Goal: Obtain resource: Download file/media

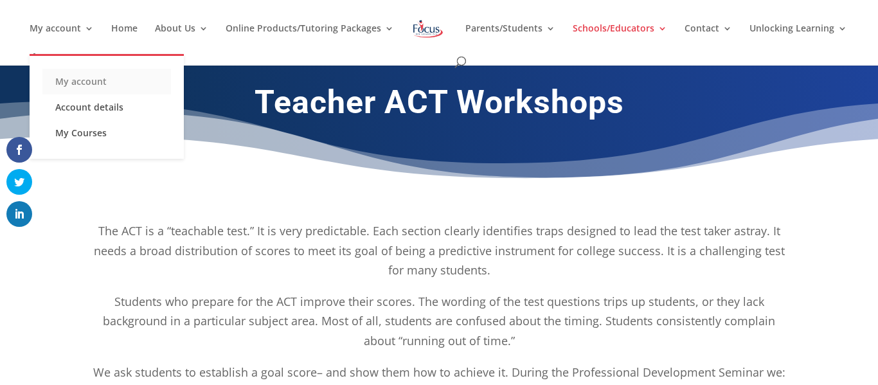
click at [105, 80] on link "My account" at bounding box center [106, 82] width 129 height 26
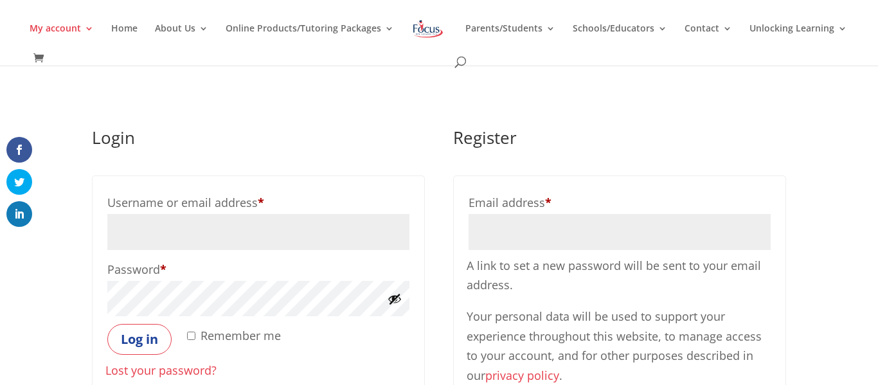
click at [199, 233] on input "Username or email address * Required" at bounding box center [258, 232] width 302 height 36
click at [188, 231] on input "Username or email address * Required" at bounding box center [258, 232] width 302 height 36
type input "jbyrd@kapaun.org"
click at [196, 337] on label "Remember me" at bounding box center [233, 335] width 96 height 23
click at [195, 337] on input "Remember me" at bounding box center [191, 336] width 8 height 8
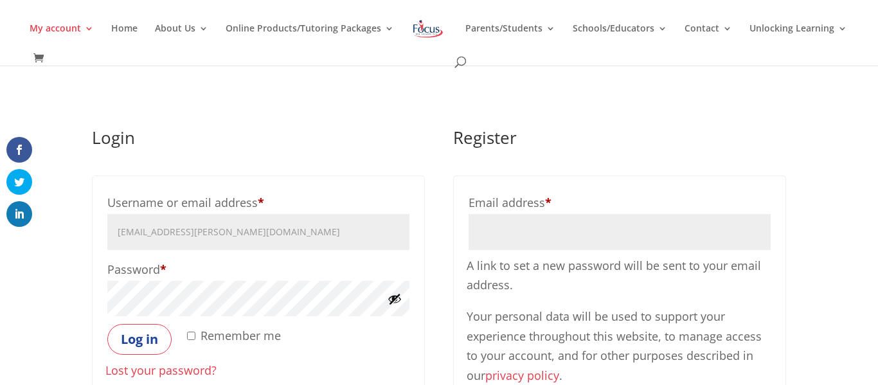
checkbox input "true"
click at [144, 343] on button "Log in" at bounding box center [139, 339] width 64 height 31
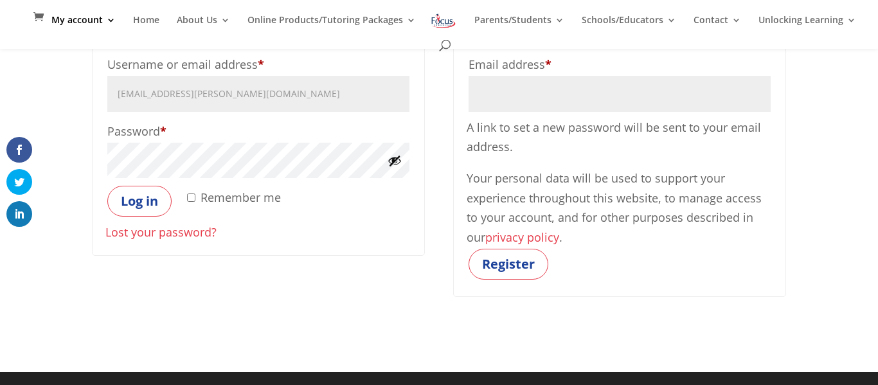
scroll to position [197, 0]
click at [143, 202] on button "Log in" at bounding box center [139, 201] width 64 height 31
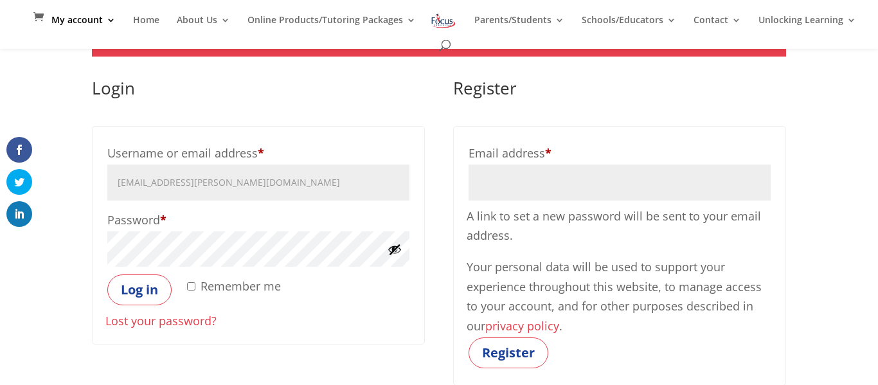
scroll to position [109, 0]
click at [523, 186] on input "Email address * Required" at bounding box center [620, 182] width 302 height 36
type input "[EMAIL_ADDRESS][PERSON_NAME][DOMAIN_NAME]"
click at [167, 327] on link "Lost your password?" at bounding box center [160, 319] width 111 height 15
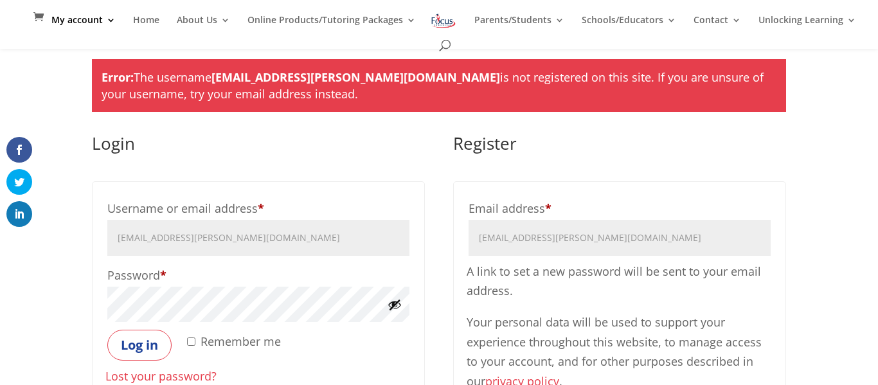
scroll to position [22, 0]
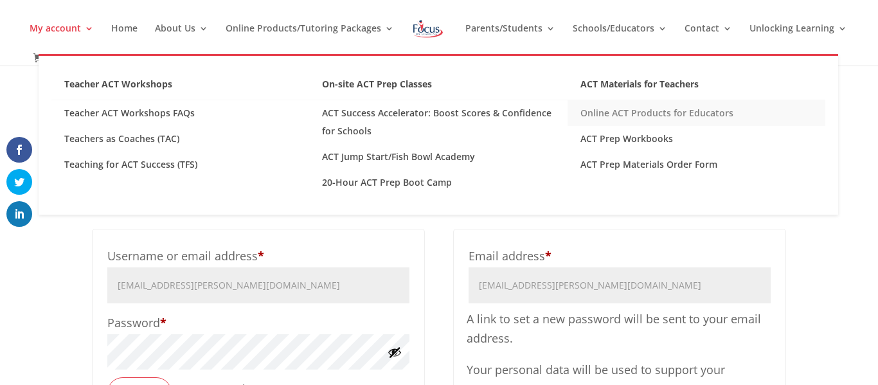
click at [649, 111] on link "Online ACT Products for Educators" at bounding box center [697, 113] width 258 height 26
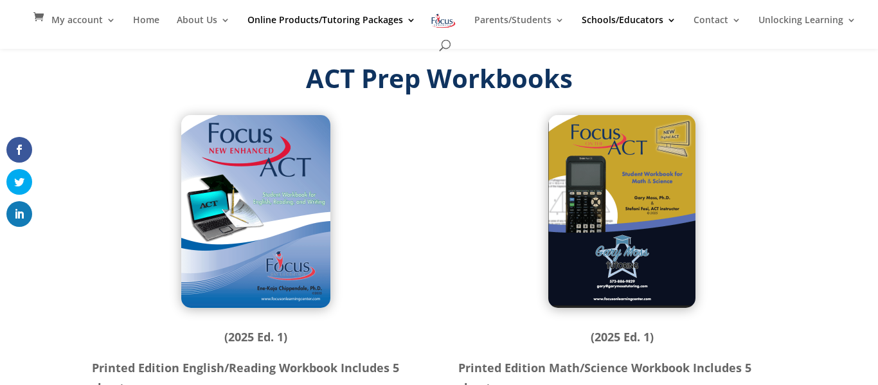
scroll to position [45, 0]
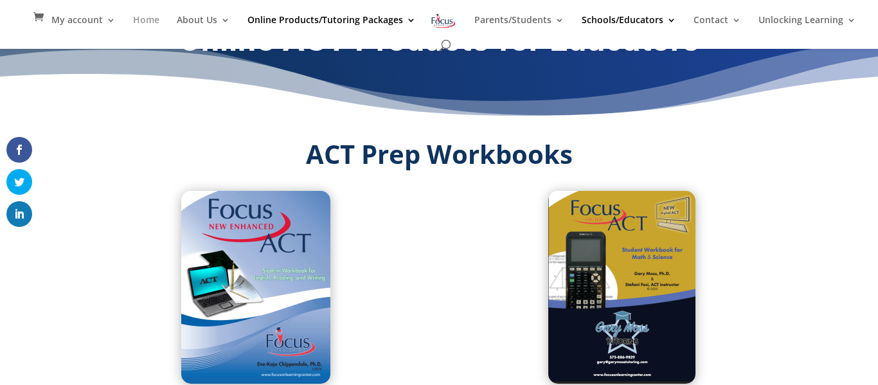
click at [159, 16] on link "Home" at bounding box center [146, 26] width 26 height 22
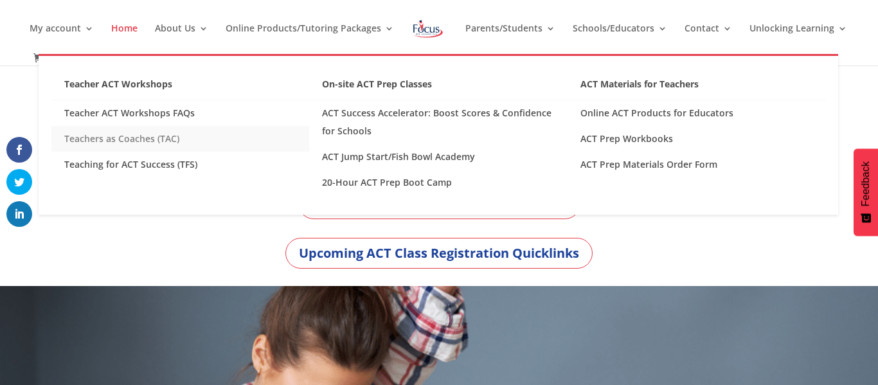
click at [135, 140] on link "Teachers as Coaches (TAC)" at bounding box center [180, 139] width 258 height 26
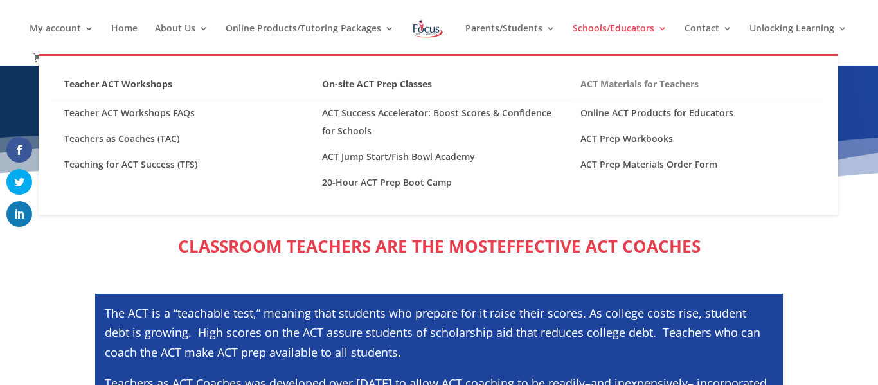
click at [651, 87] on link "ACT Materials for Teachers" at bounding box center [697, 87] width 258 height 25
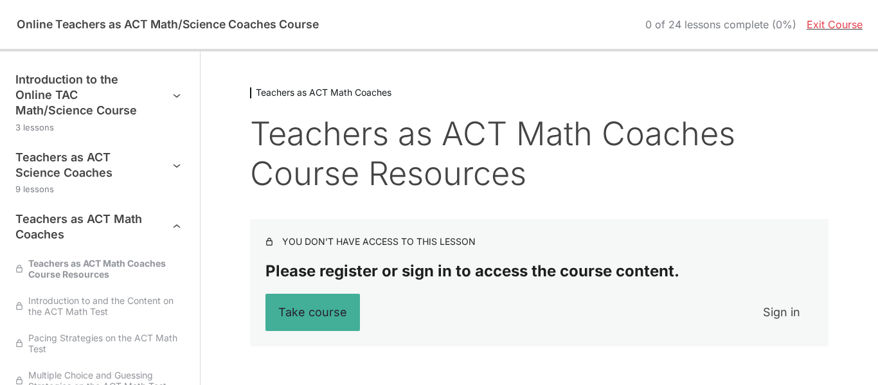
scroll to position [8, 0]
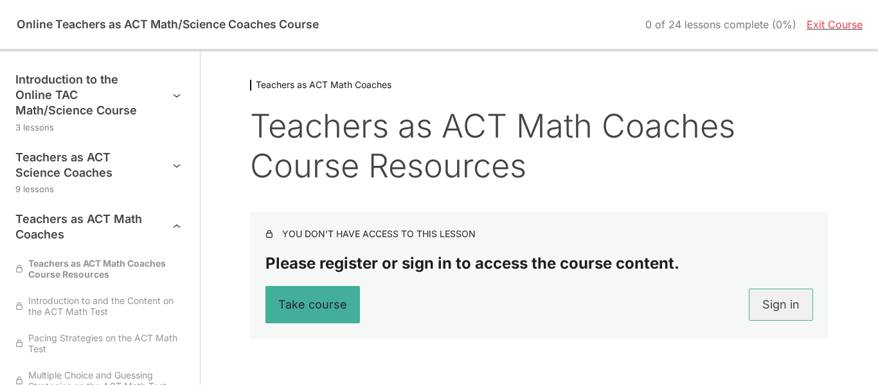
click at [788, 301] on link "Sign in" at bounding box center [781, 305] width 64 height 32
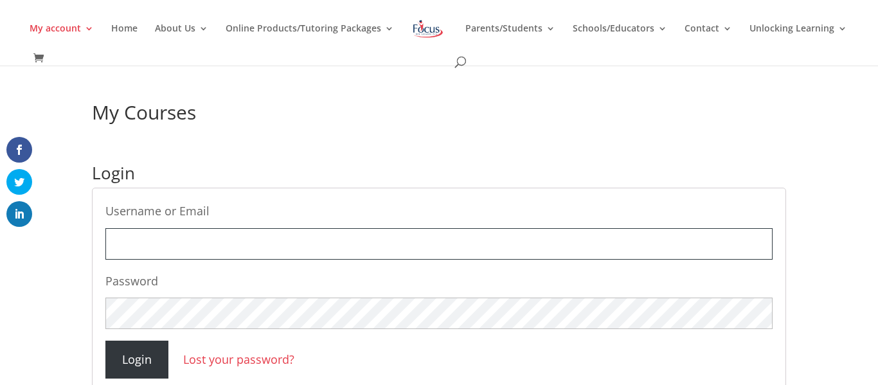
click at [241, 245] on input "Username or Email" at bounding box center [438, 244] width 667 height 32
type input "jbyrd@kapaun.org"
click at [141, 360] on input "Login" at bounding box center [136, 360] width 63 height 38
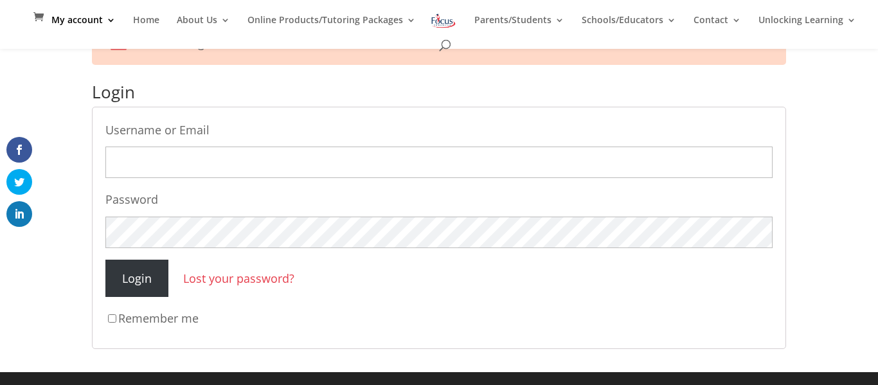
scroll to position [141, 0]
click at [235, 278] on link "Lost your password?" at bounding box center [238, 278] width 111 height 15
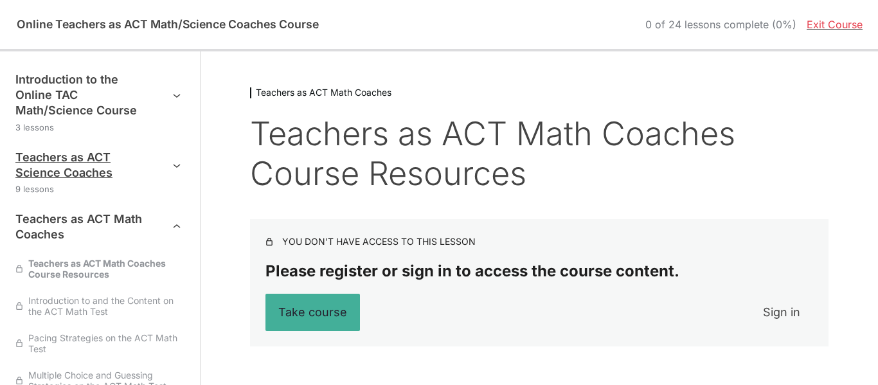
click at [95, 167] on h3 "Teachers as ACT Science Coaches" at bounding box center [85, 165] width 141 height 31
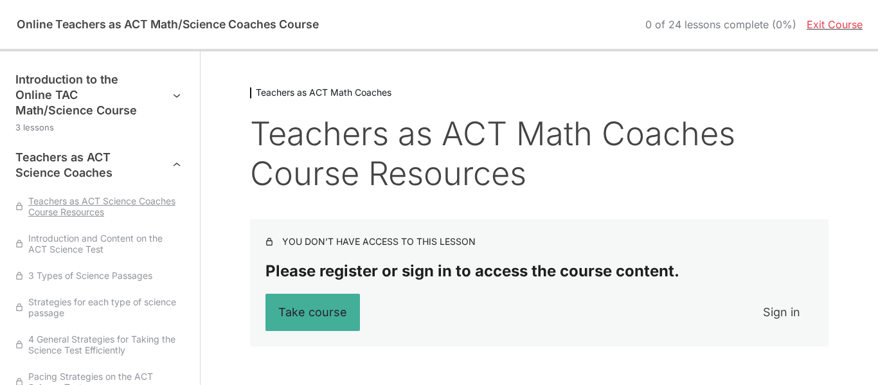
click at [109, 205] on span "Teachers as ACT Science Coaches Course Resources" at bounding box center [103, 206] width 161 height 22
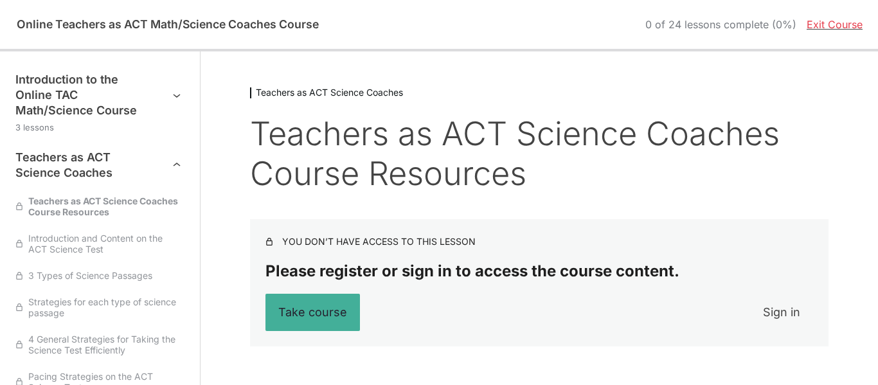
click at [82, 208] on span "Teachers as ACT Science Coaches Course Resources" at bounding box center [103, 206] width 161 height 22
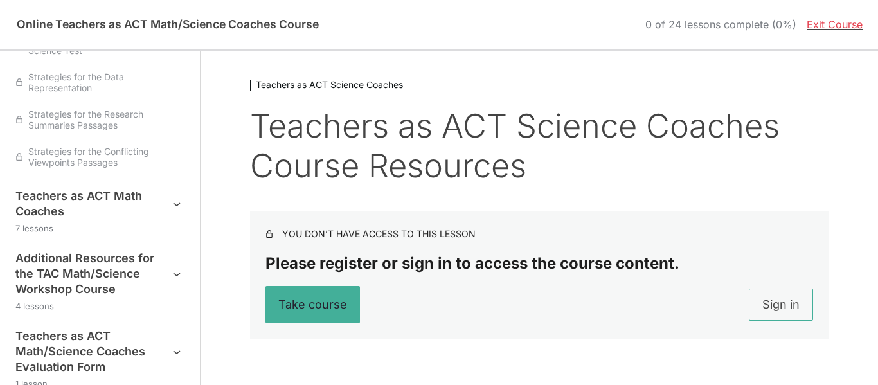
scroll to position [368, 0]
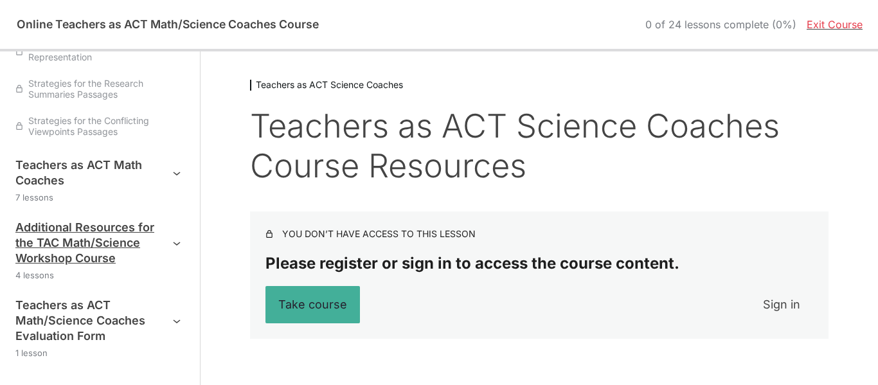
click at [114, 237] on h3 "Additional Resources for the TAC Math/Science Workshop Course" at bounding box center [85, 243] width 141 height 46
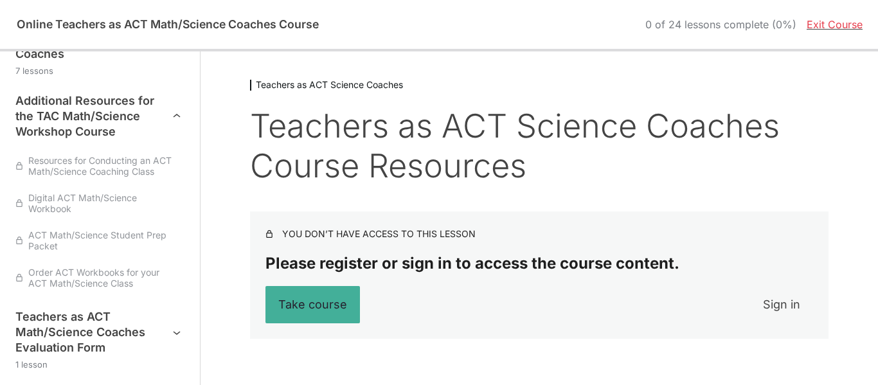
scroll to position [493, 0]
click at [107, 172] on span "Resources for Conducting an ACT Math/Science Coaching Class" at bounding box center [103, 167] width 161 height 22
click at [100, 168] on span "Resources for Conducting an ACT Math/Science Coaching Class" at bounding box center [103, 167] width 161 height 22
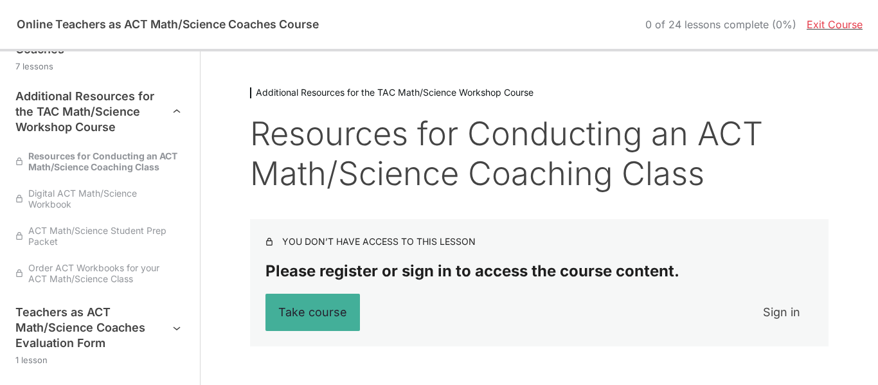
scroll to position [8, 0]
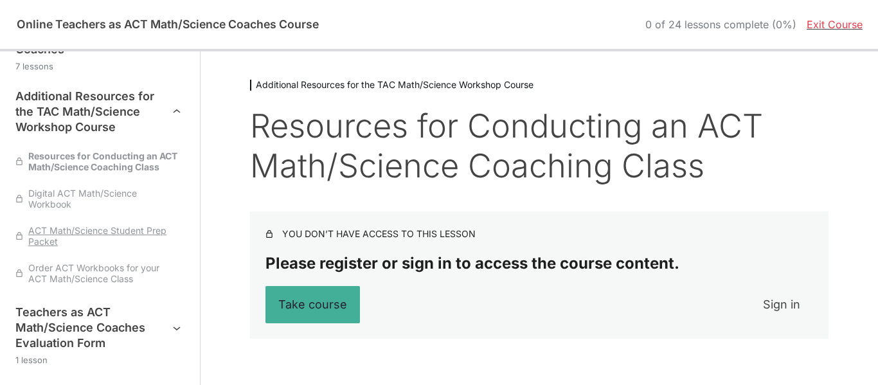
click at [114, 240] on span "ACT Math/Science Student Prep Packet" at bounding box center [103, 236] width 161 height 22
click at [112, 233] on span "ACT Math/Science Student Prep Packet" at bounding box center [103, 236] width 161 height 22
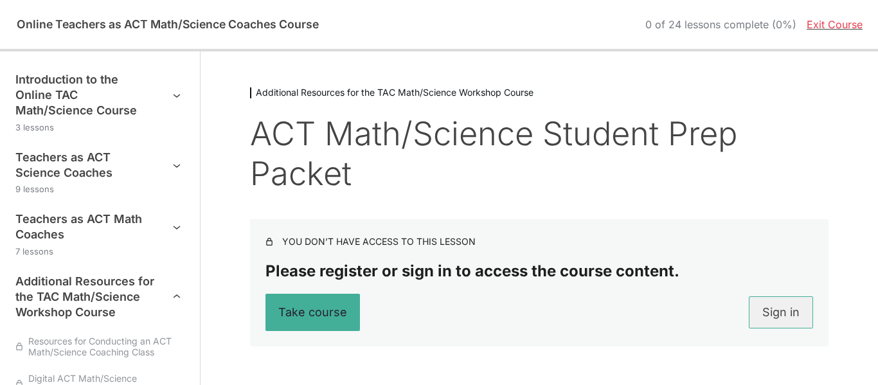
click at [790, 296] on link "Sign in" at bounding box center [781, 312] width 64 height 32
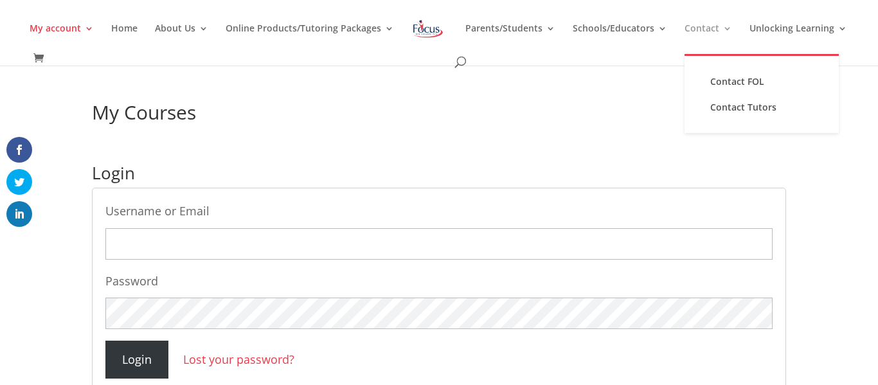
click at [721, 26] on link "Contact" at bounding box center [709, 39] width 48 height 30
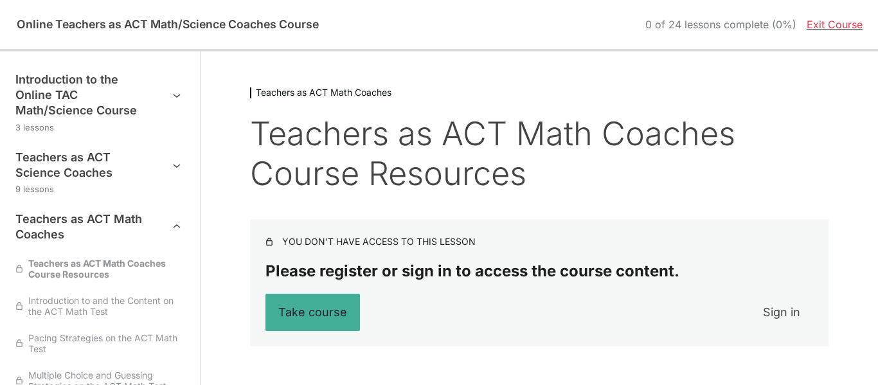
click at [847, 22] on link "Exit Course" at bounding box center [835, 24] width 56 height 13
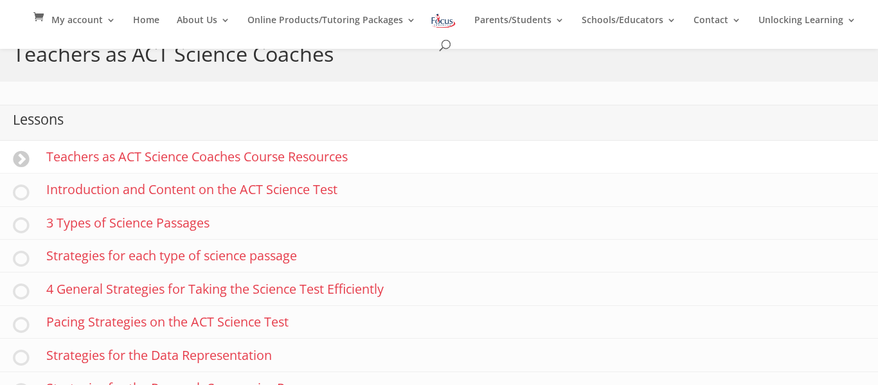
scroll to position [338, 0]
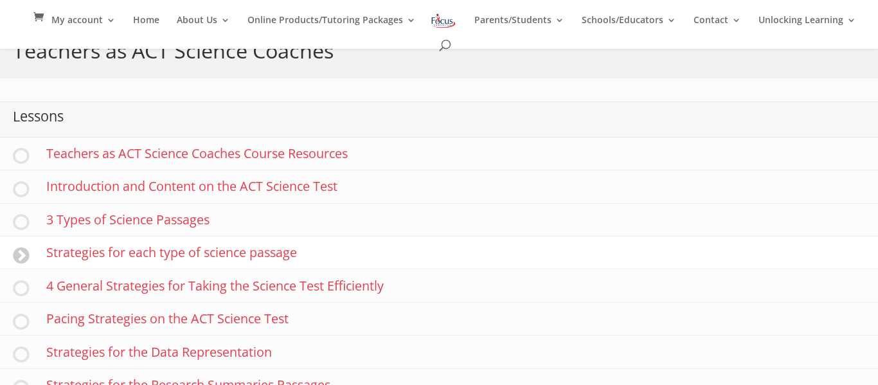
click at [239, 251] on link "Strategies for each type of science passage" at bounding box center [439, 253] width 878 height 33
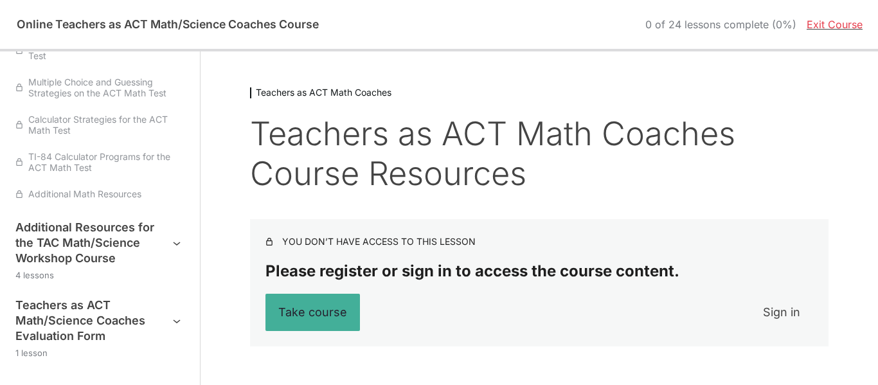
click at [836, 26] on link "Exit Course" at bounding box center [835, 24] width 56 height 13
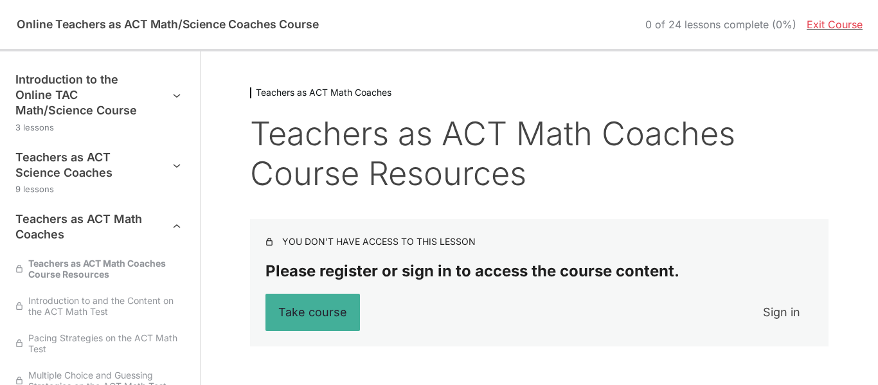
click at [835, 24] on link "Exit Course" at bounding box center [835, 24] width 56 height 13
click at [144, 24] on h2 "Online Teachers as ACT Math/Science Coaches Course" at bounding box center [167, 24] width 305 height 14
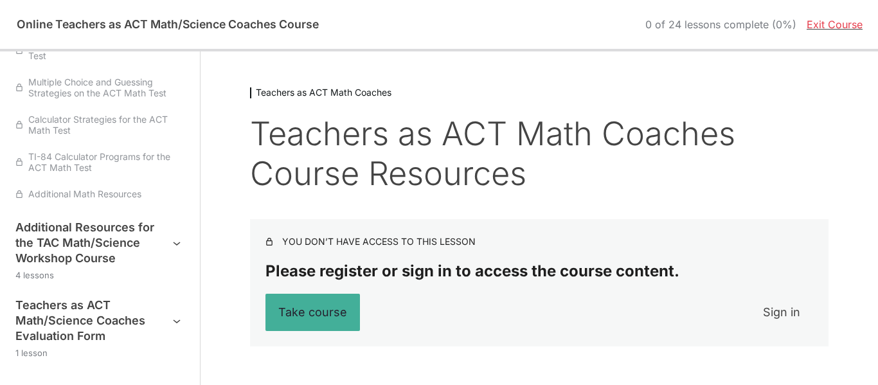
click at [238, 23] on h2 "Online Teachers as ACT Math/Science Coaches Course" at bounding box center [167, 24] width 305 height 14
click at [822, 24] on link "Exit Course" at bounding box center [835, 24] width 56 height 13
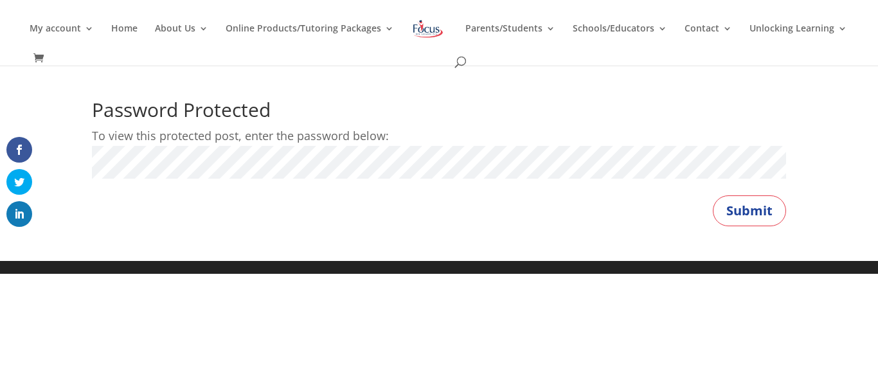
click at [59, 168] on div "Password Protected To view this protected post, enter the password below: Passw…" at bounding box center [439, 163] width 878 height 195
click at [743, 210] on button "Submit" at bounding box center [749, 210] width 73 height 31
click at [743, 208] on button "Submit" at bounding box center [749, 210] width 73 height 31
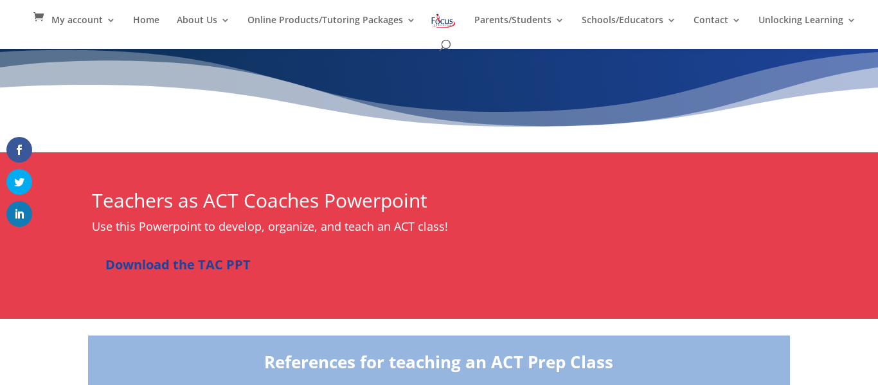
scroll to position [89, 0]
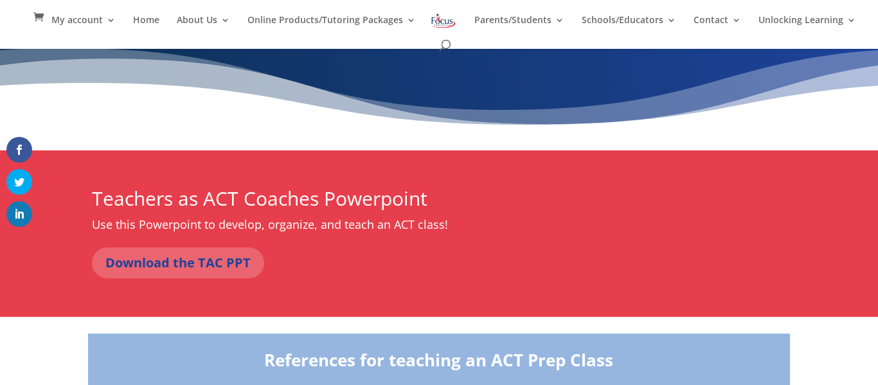
click at [202, 259] on link "Download the TAC PPT" at bounding box center [178, 263] width 172 height 31
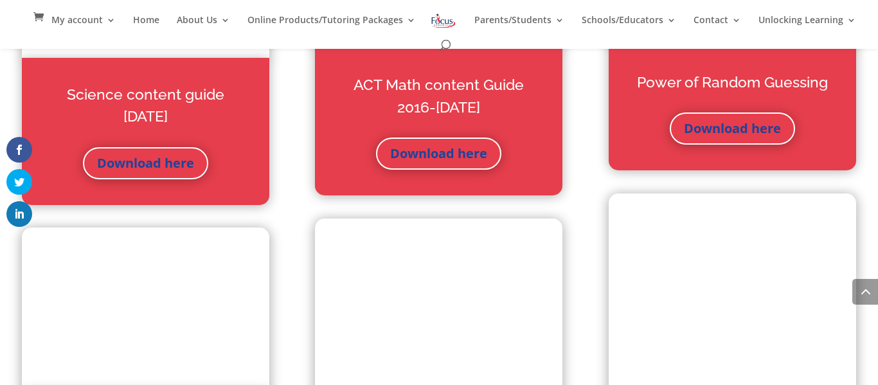
scroll to position [1066, 0]
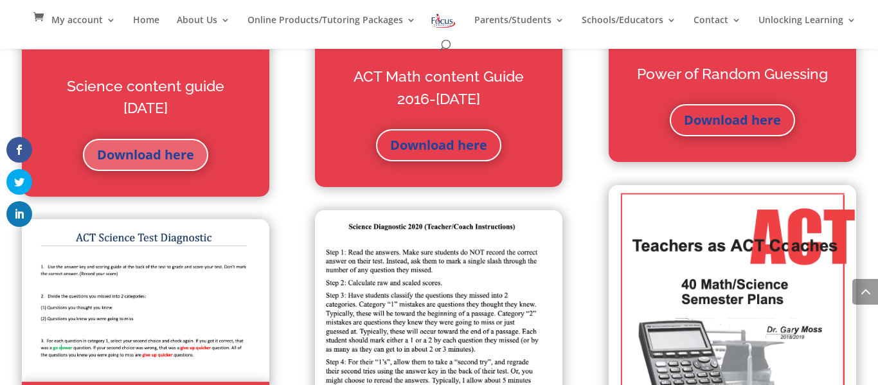
click at [177, 163] on link "Download here" at bounding box center [145, 155] width 125 height 32
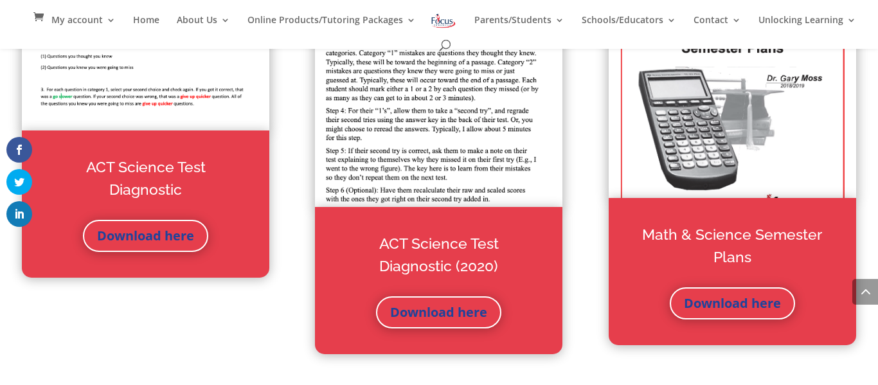
scroll to position [1315, 0]
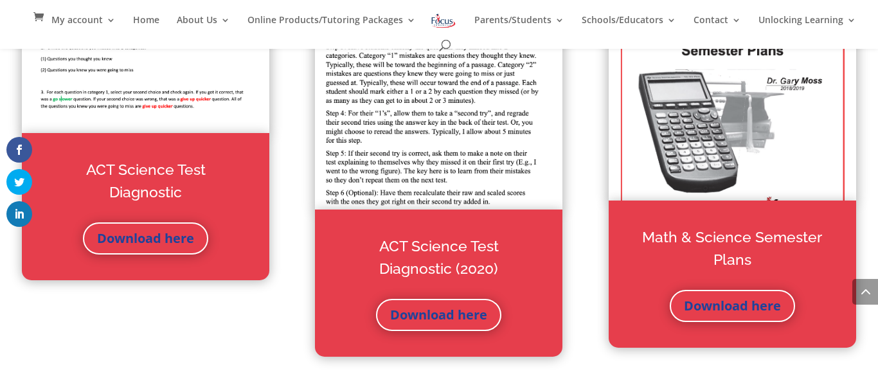
click at [455, 168] on img at bounding box center [439, 85] width 248 height 248
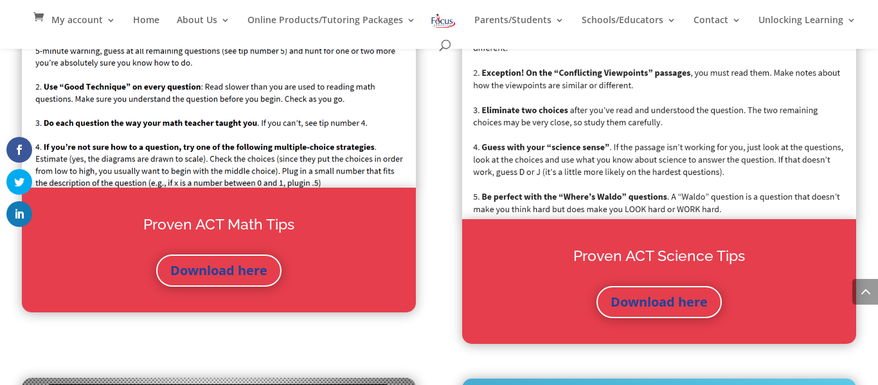
scroll to position [3375, 0]
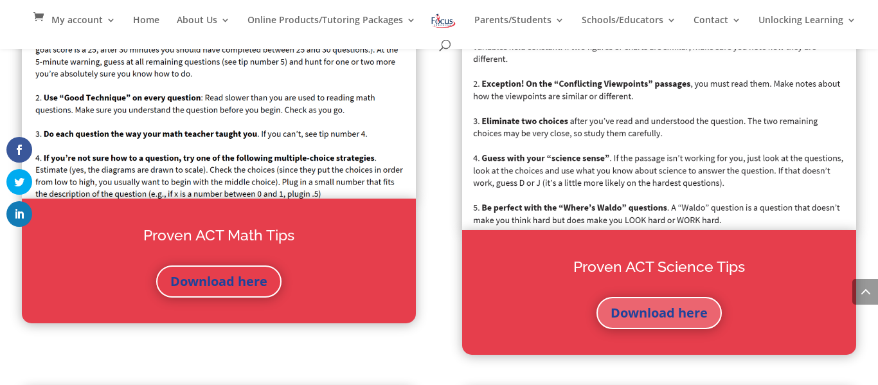
click at [662, 303] on link "Download here" at bounding box center [659, 313] width 125 height 32
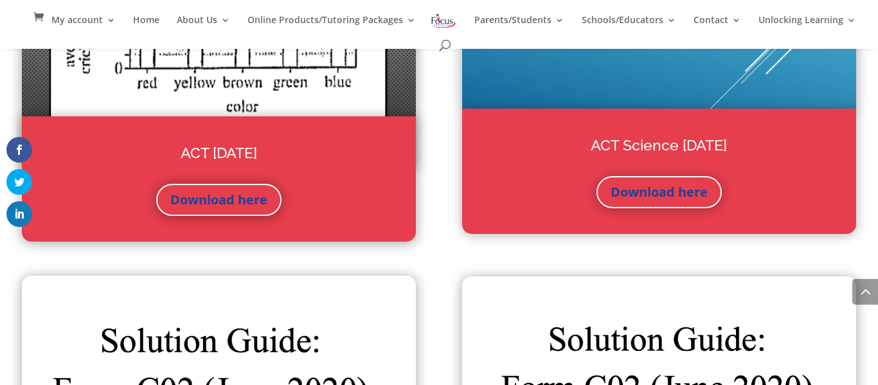
scroll to position [3847, 0]
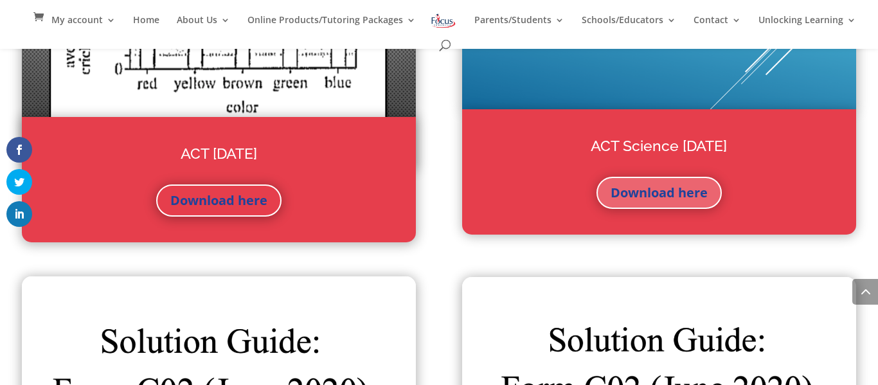
click at [654, 189] on link "Download here" at bounding box center [659, 193] width 125 height 32
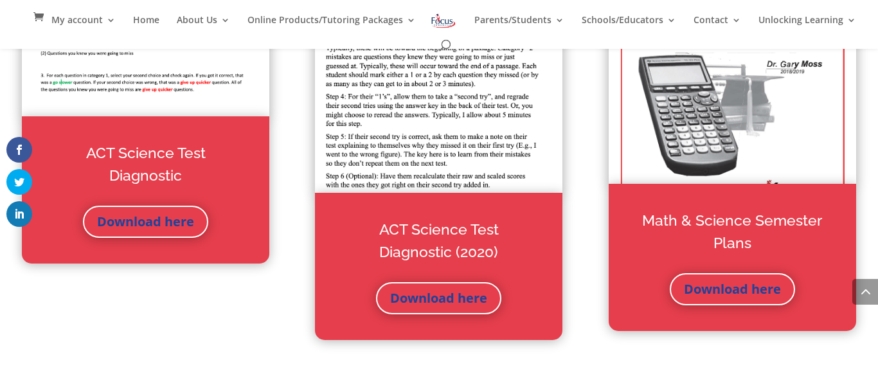
scroll to position [1331, 0]
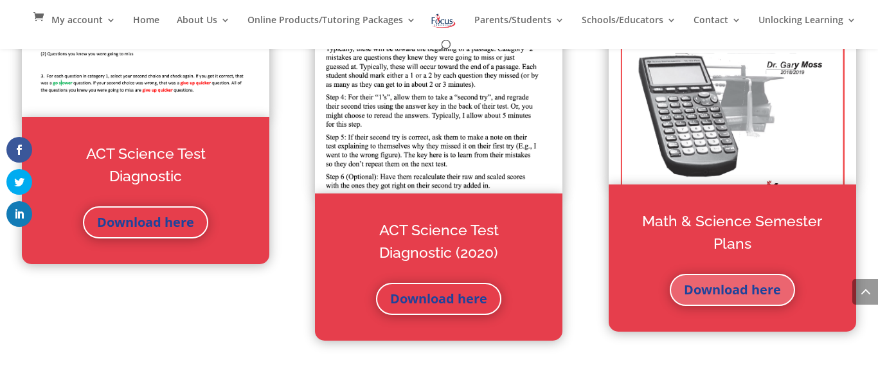
click at [765, 289] on link "Download here" at bounding box center [732, 290] width 125 height 32
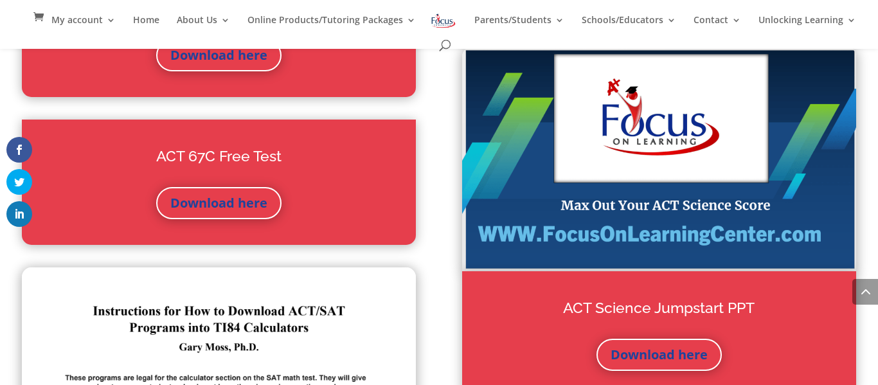
scroll to position [2189, 0]
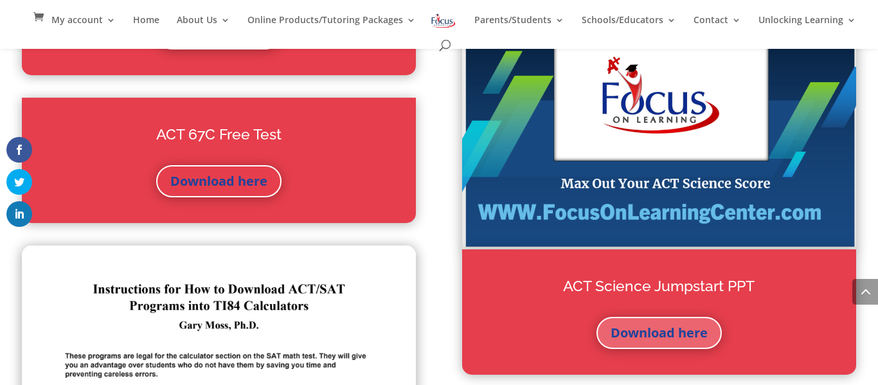
click at [696, 333] on link "Download here" at bounding box center [659, 333] width 125 height 32
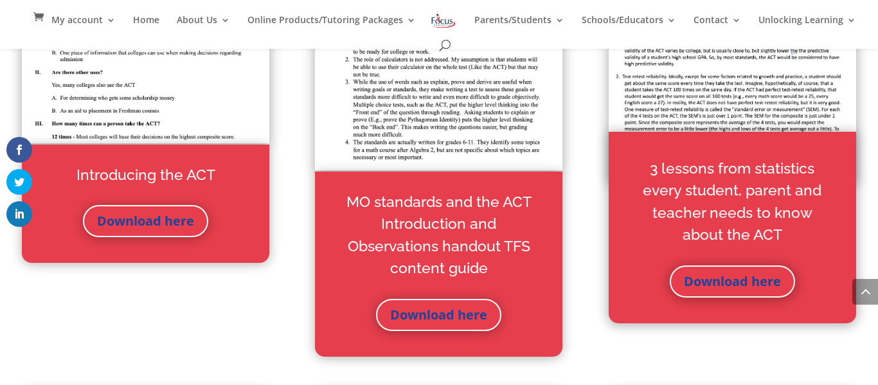
scroll to position [561, 0]
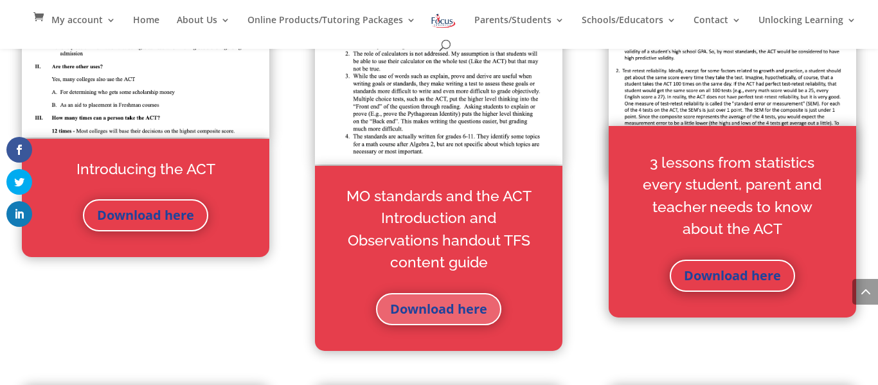
click at [421, 309] on link "Download here" at bounding box center [438, 309] width 125 height 32
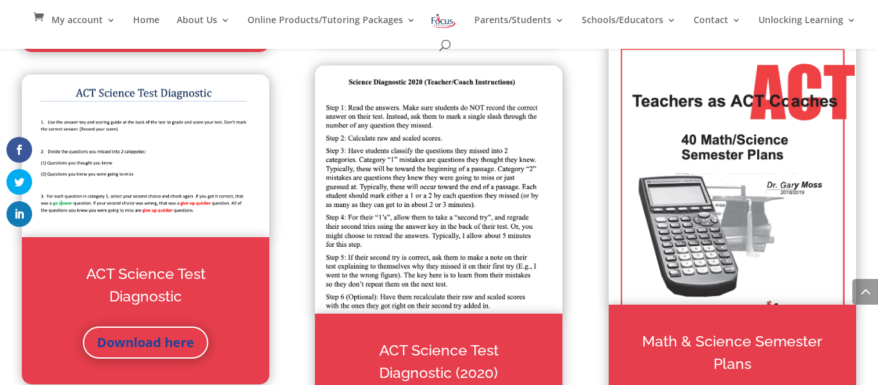
scroll to position [1218, 0]
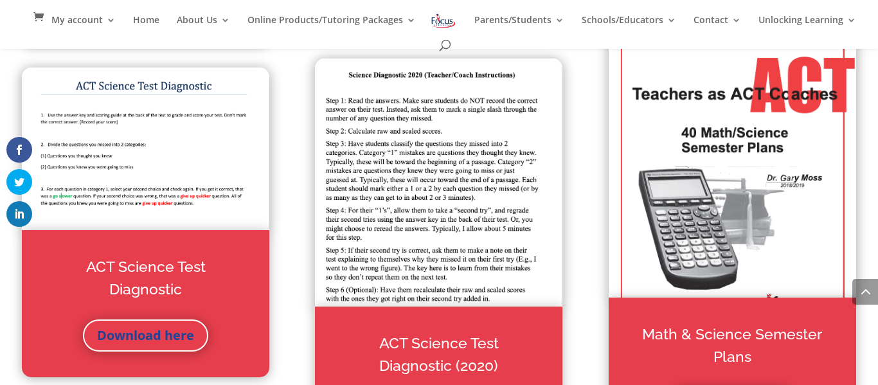
click at [723, 336] on h2 "Math & Science Semester Plans" at bounding box center [733, 348] width 196 height 51
click at [763, 223] on img at bounding box center [733, 165] width 248 height 265
